Goal: Check status: Check status

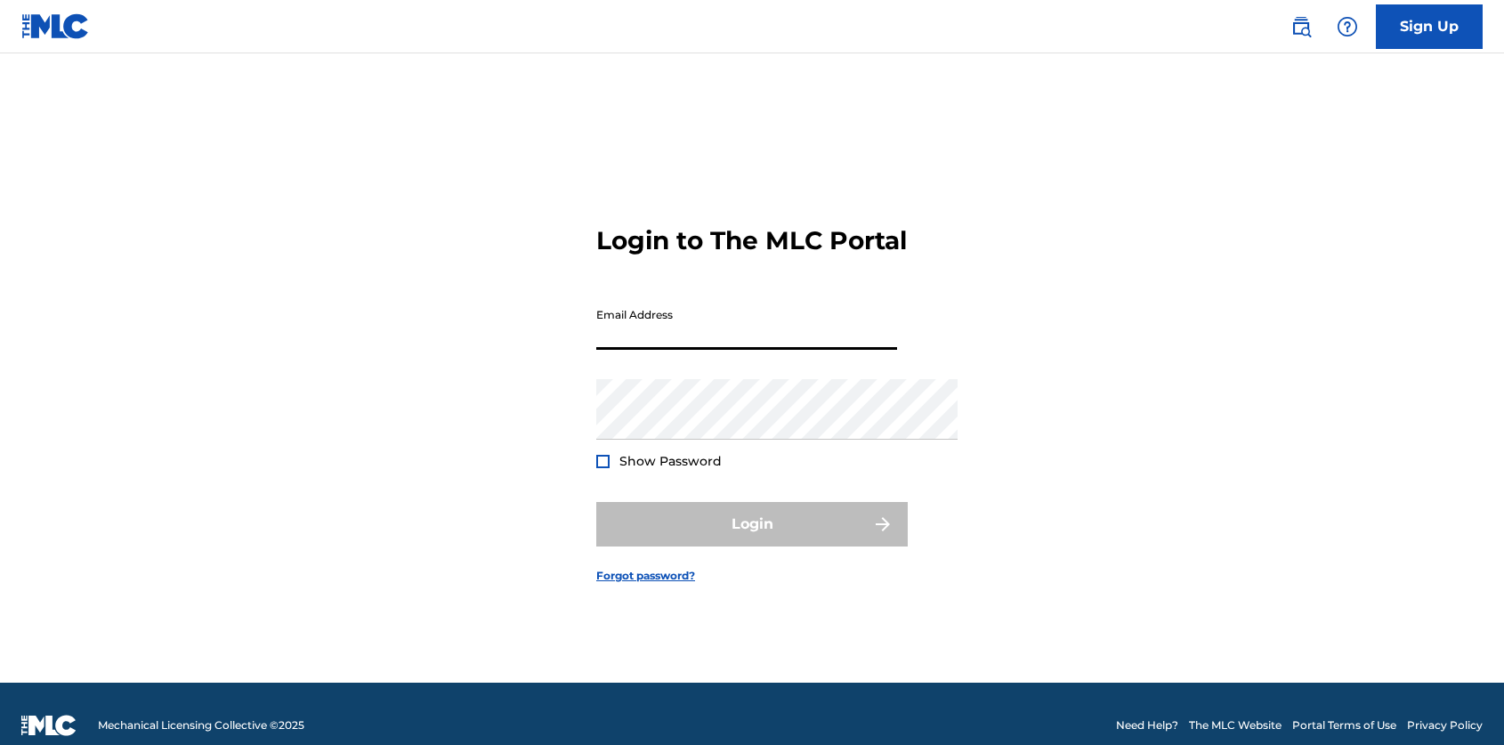
type input "[EMAIL_ADDRESS][DOMAIN_NAME]"
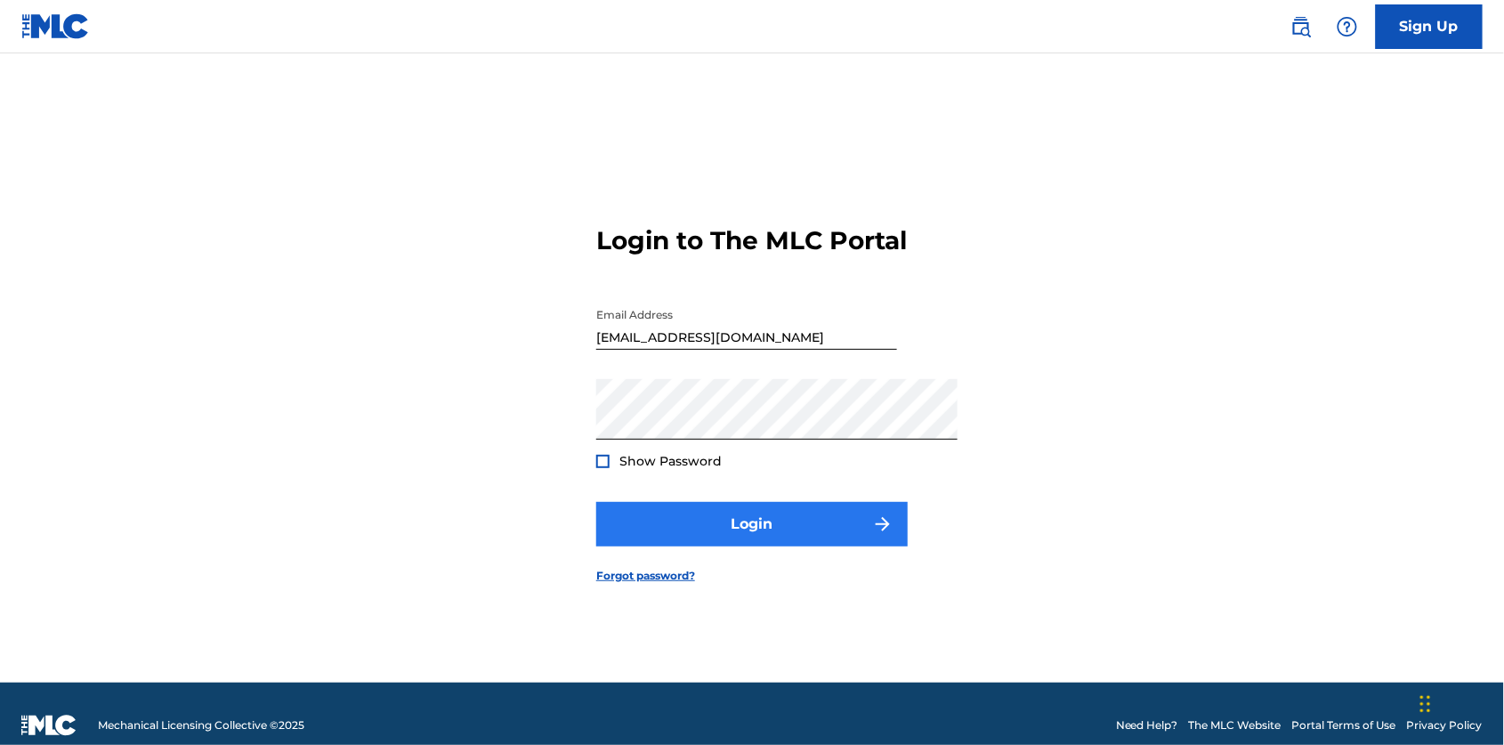
click at [714, 546] on button "Login" at bounding box center [751, 524] width 311 height 44
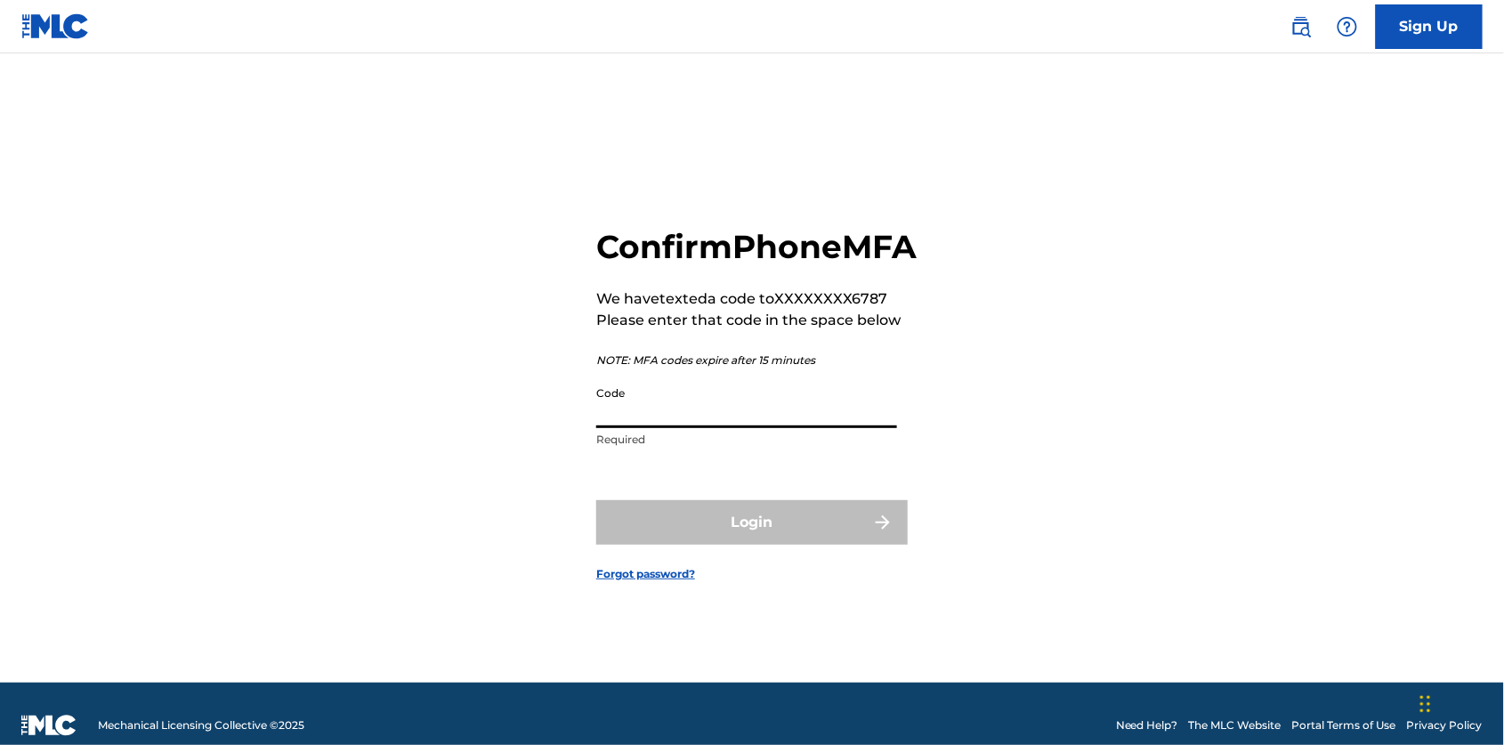
click at [691, 410] on input "Code" at bounding box center [746, 402] width 301 height 51
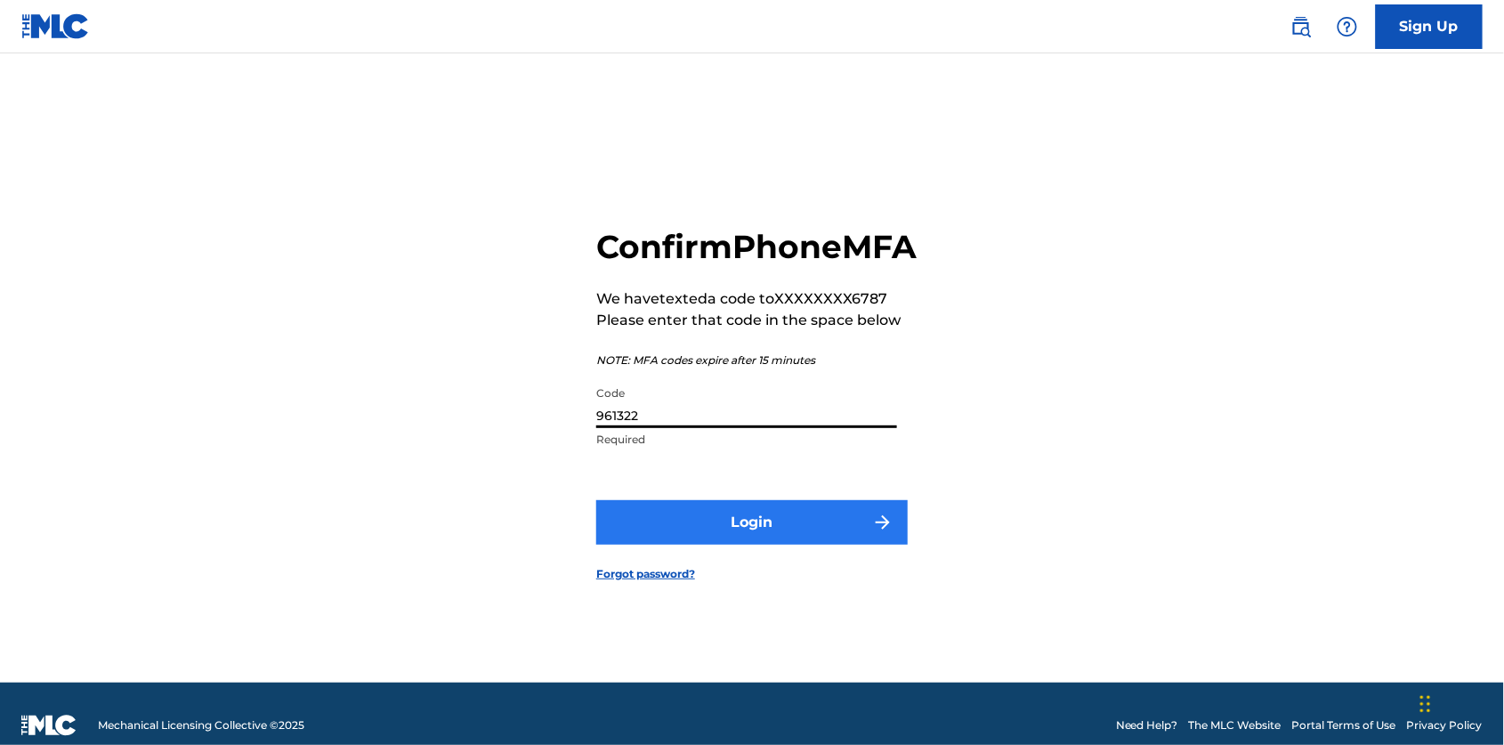
type input "961322"
click at [777, 545] on button "Login" at bounding box center [751, 522] width 311 height 44
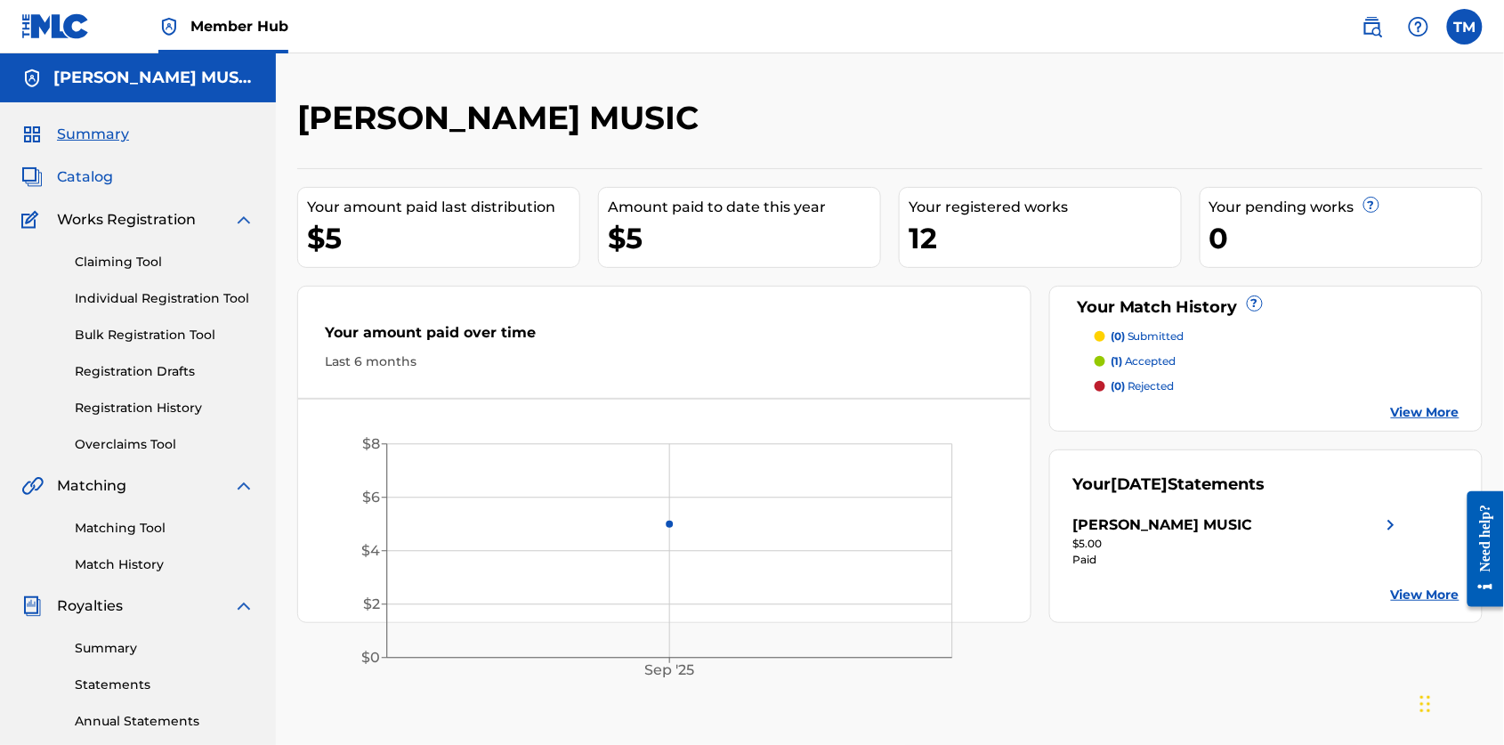
click at [104, 188] on span "Catalog" at bounding box center [85, 176] width 56 height 21
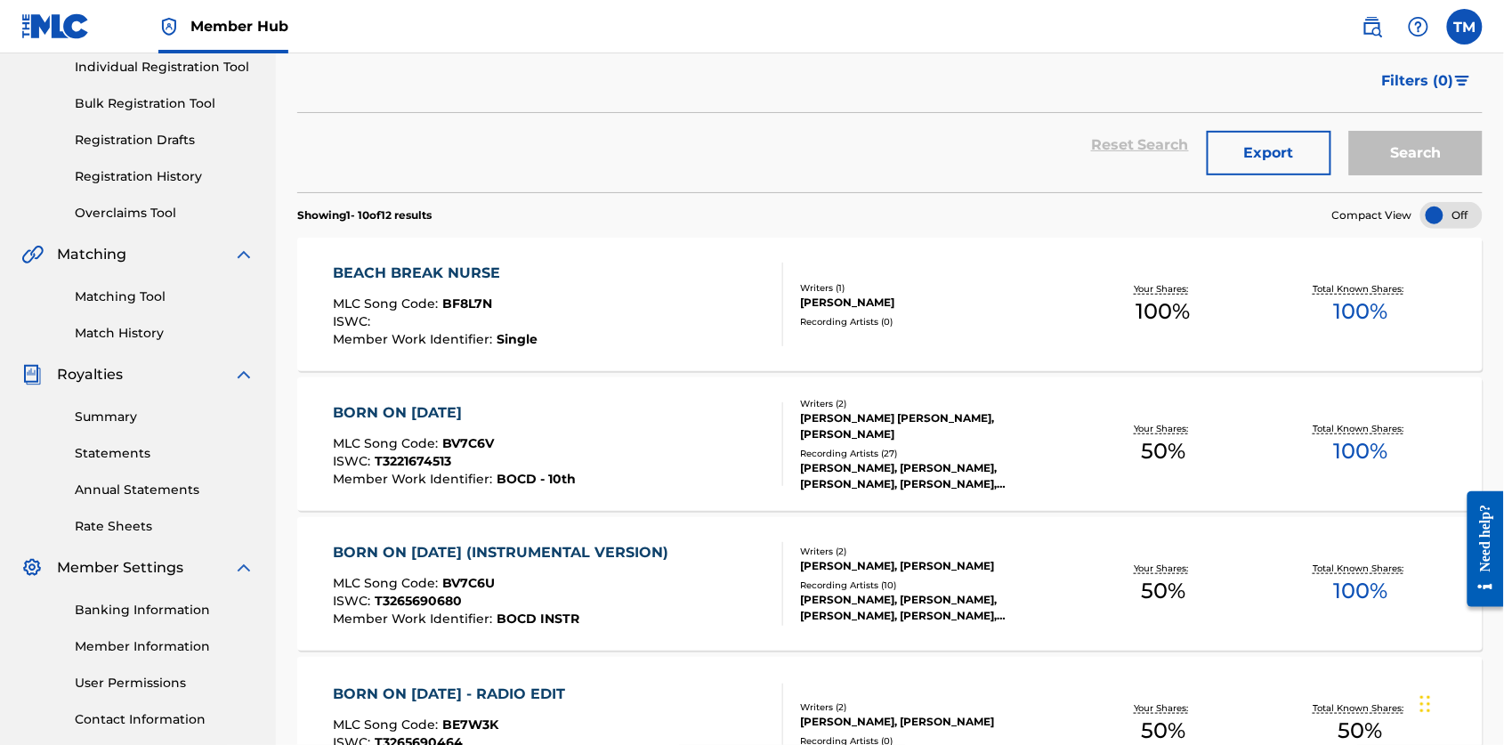
scroll to position [230, 0]
click at [192, 188] on link "Registration History" at bounding box center [165, 178] width 180 height 19
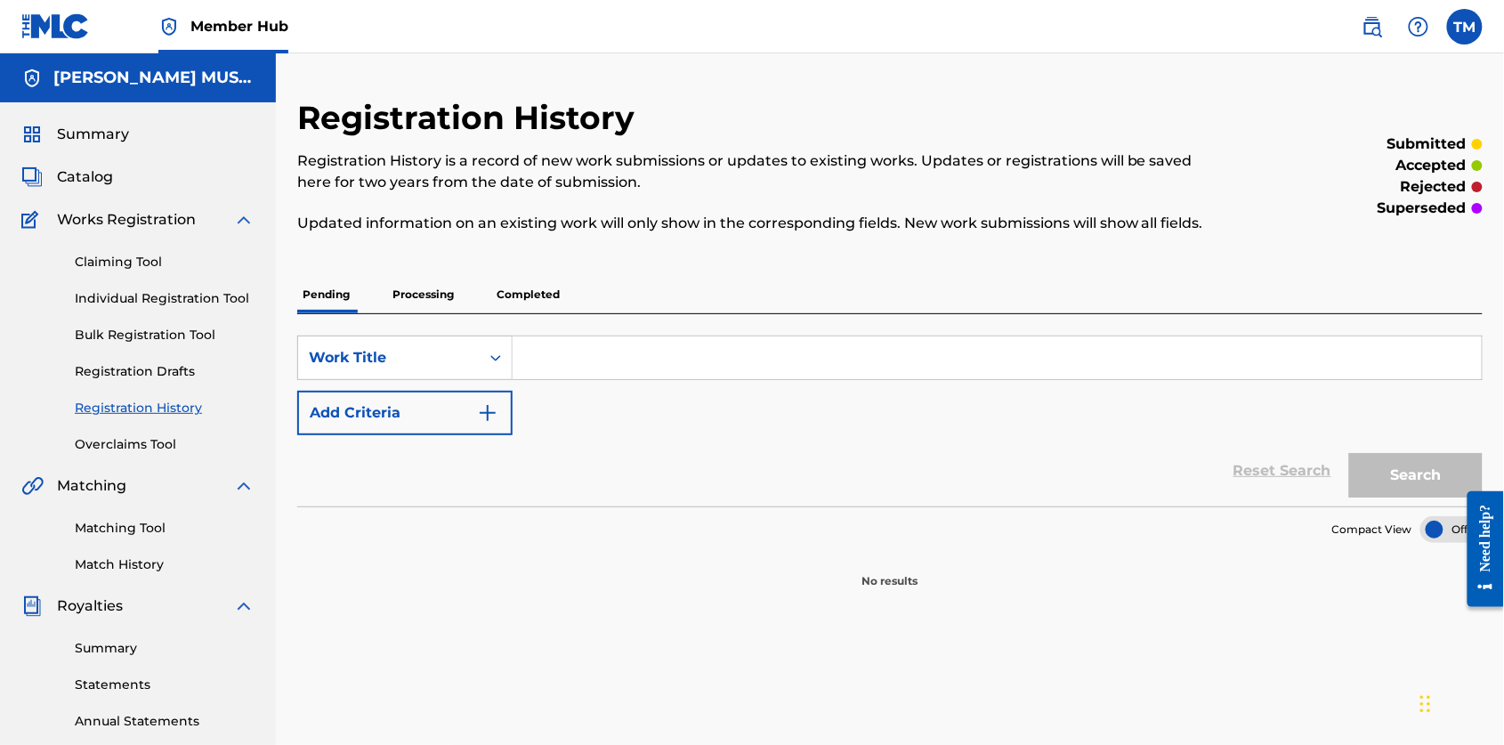
click at [565, 313] on p "Completed" at bounding box center [528, 294] width 74 height 37
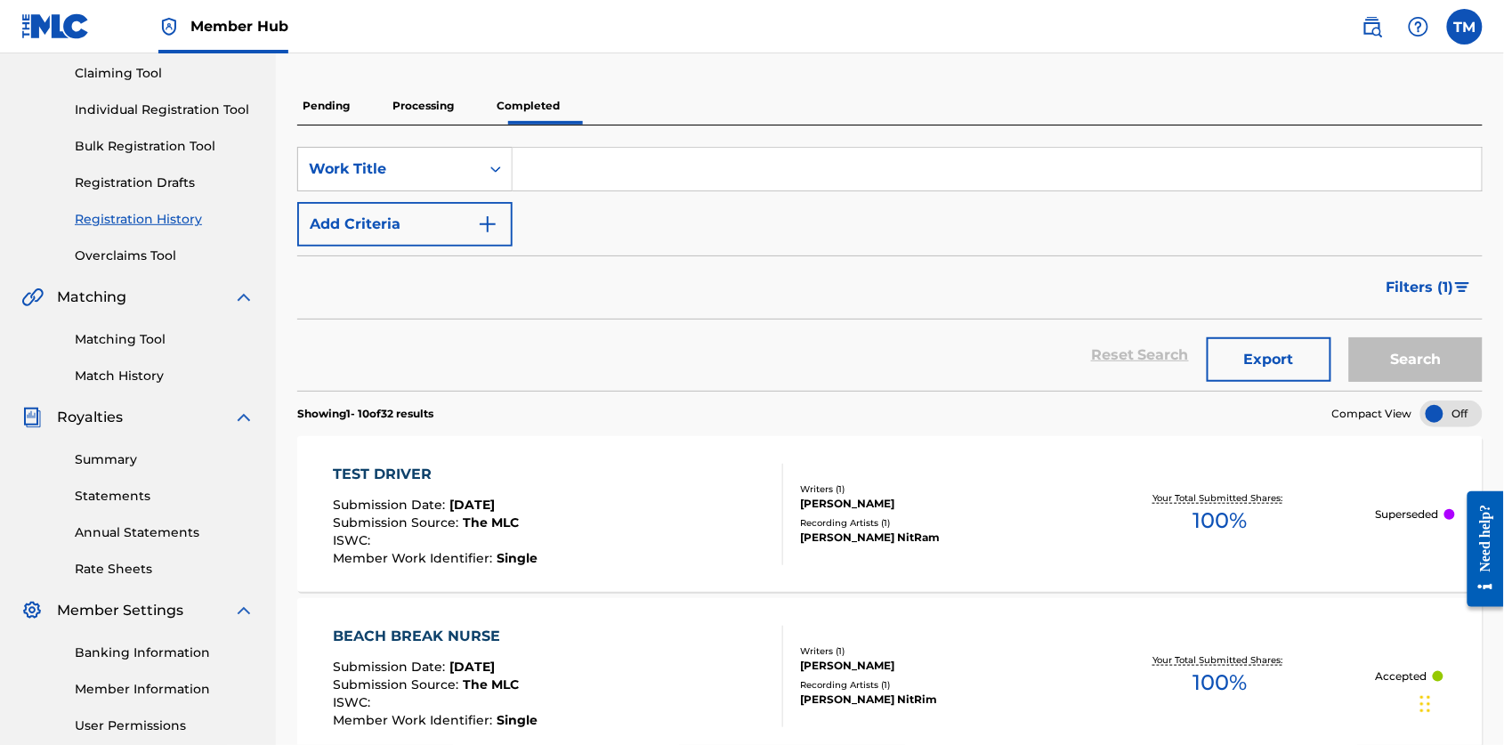
scroll to position [174, 0]
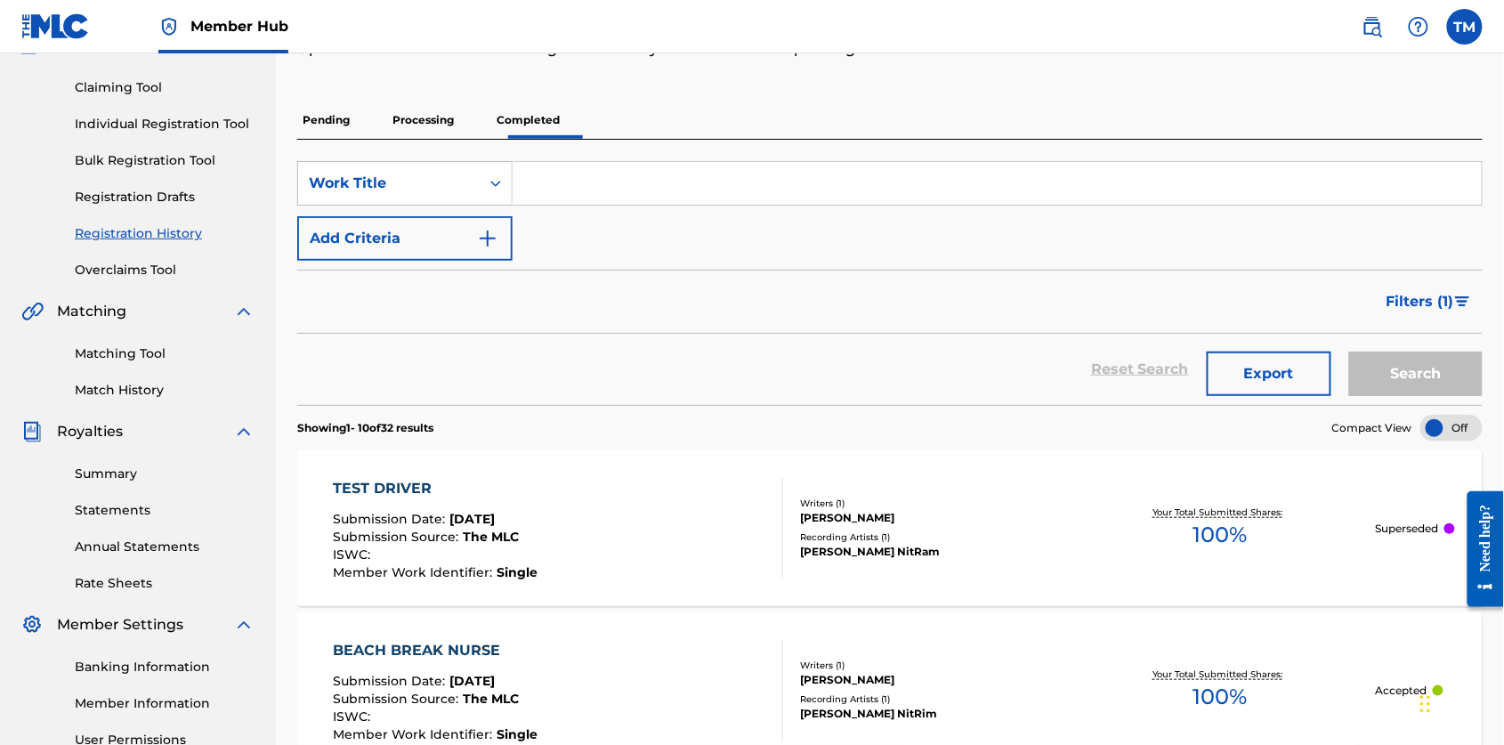
click at [459, 139] on p "Processing" at bounding box center [423, 119] width 72 height 37
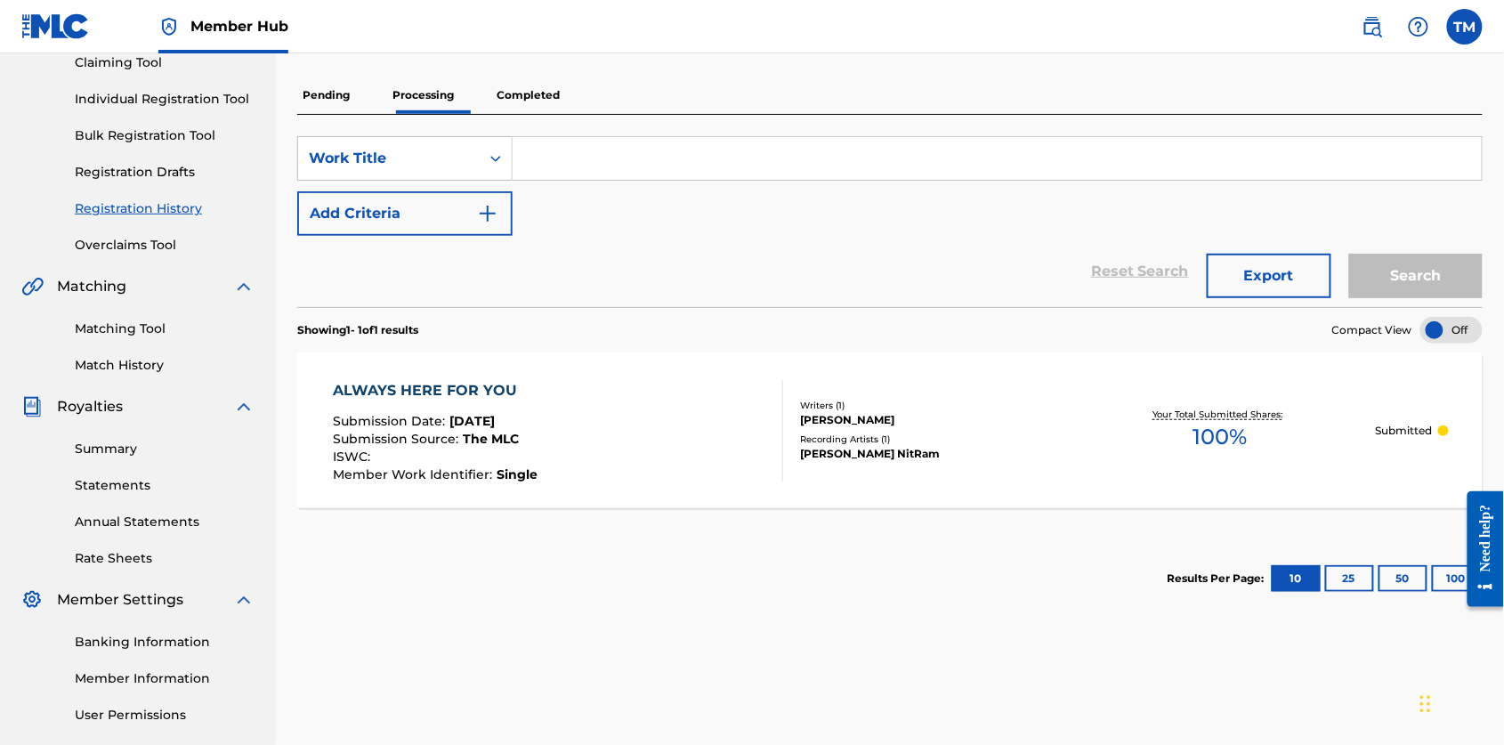
scroll to position [199, 0]
click at [565, 114] on p "Completed" at bounding box center [528, 95] width 74 height 37
